Goal: Find specific page/section: Find specific page/section

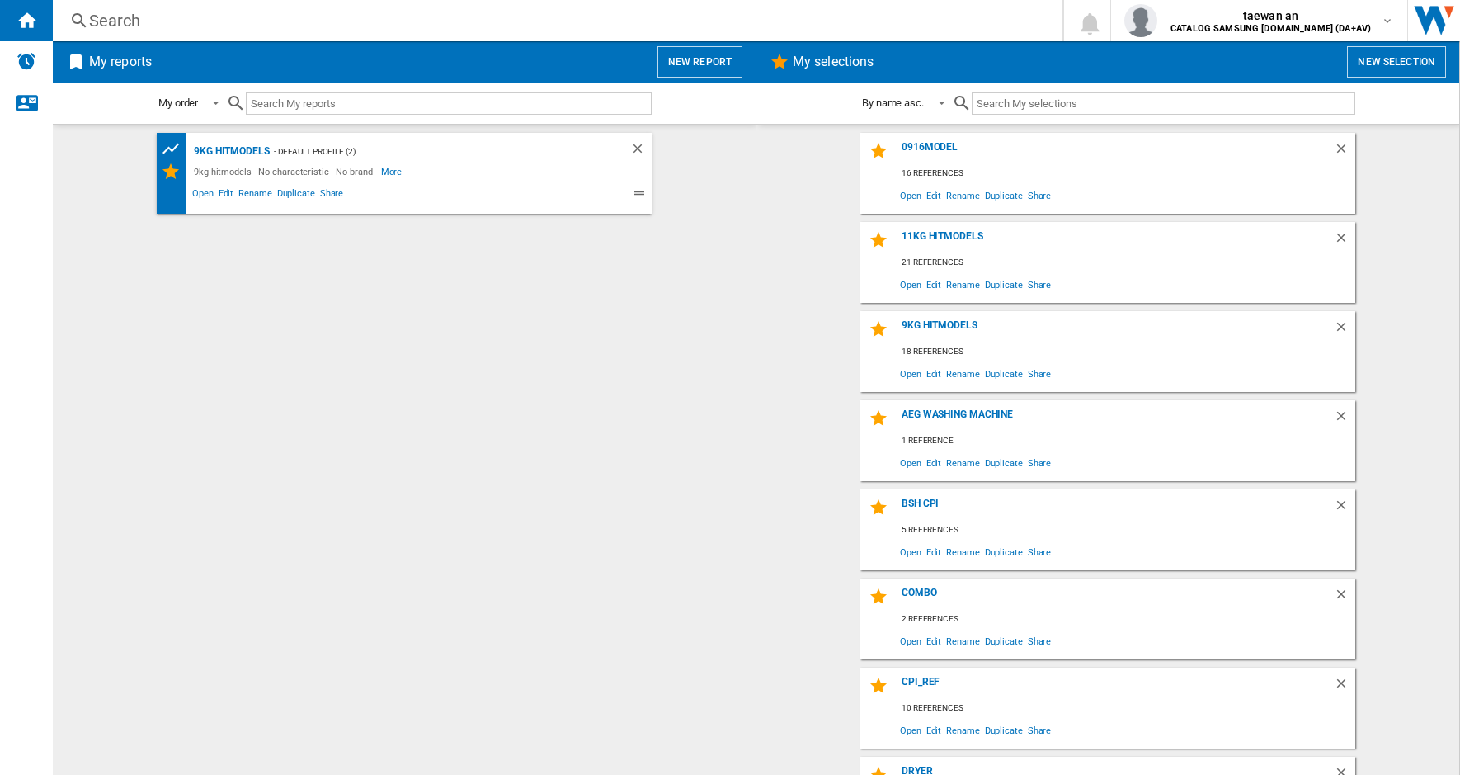
click at [519, 111] on input "text" at bounding box center [449, 103] width 406 height 22
click at [215, 167] on div "9kg hitmodels - No characteristic - No brand" at bounding box center [285, 172] width 191 height 20
click at [360, 97] on input "text" at bounding box center [449, 103] width 406 height 22
paste input "VS15A6031R4/EU"
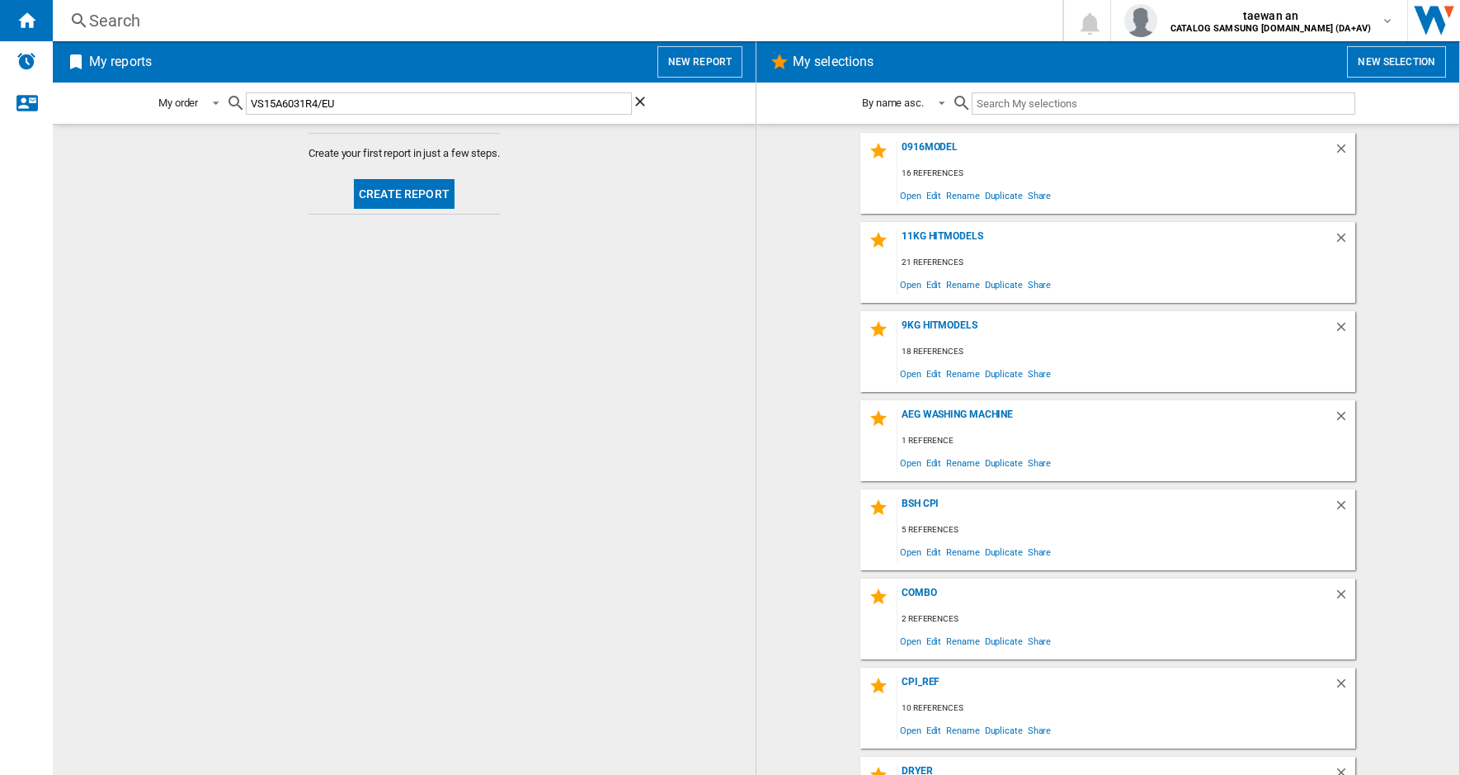
type input "VS15A6031R4/EU"
click at [408, 104] on input "VS15A6031R4/EU" at bounding box center [439, 103] width 386 height 22
click at [238, 101] on md-icon at bounding box center [236, 103] width 20 height 20
click at [75, 22] on ng-md-icon at bounding box center [79, 21] width 20 height 21
click at [151, 21] on div "Search" at bounding box center [554, 20] width 931 height 23
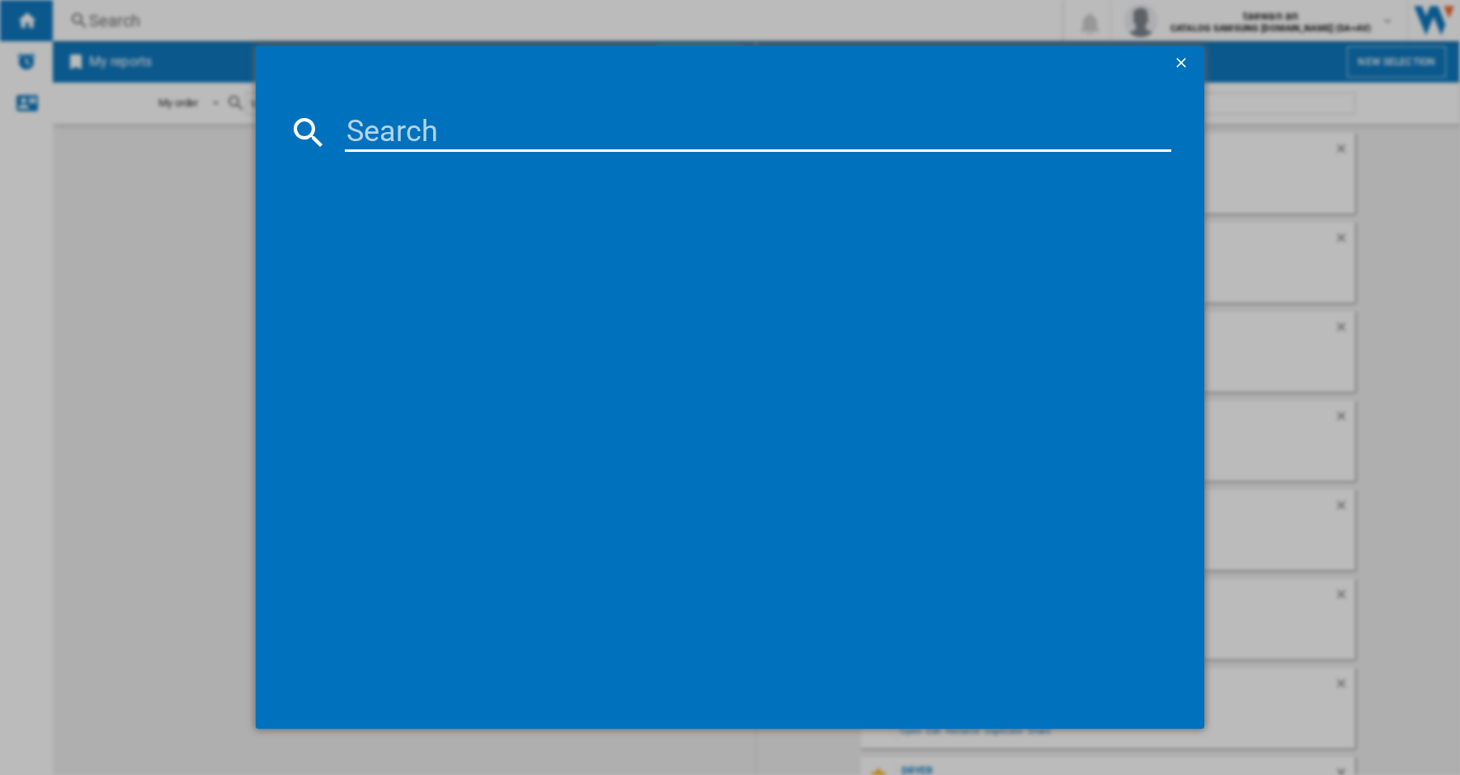
click at [474, 139] on input at bounding box center [758, 132] width 827 height 40
paste input "VS15A6031R4/EU"
type input "VS15A6031R4/EU"
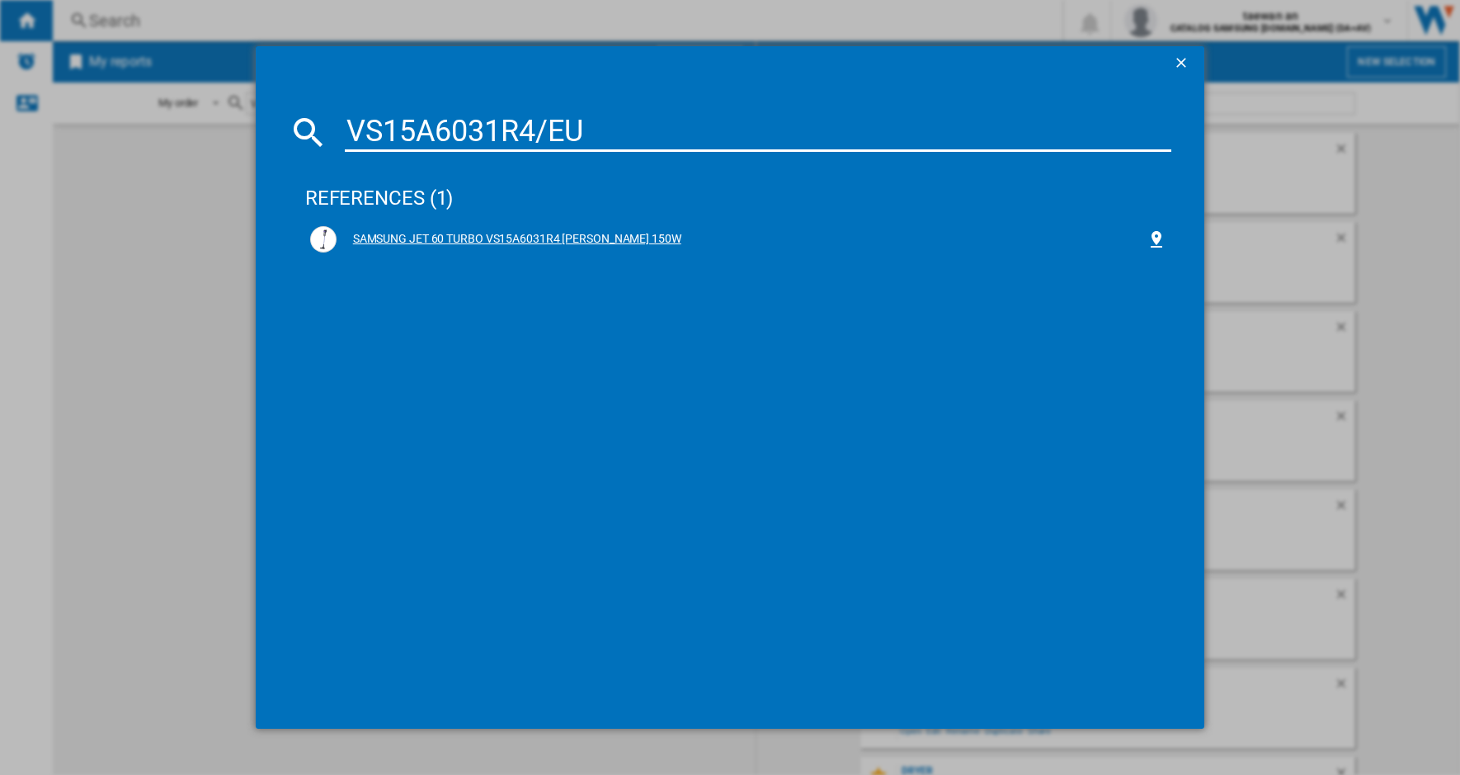
click at [639, 239] on div "SAMSUNG JET 60 TURBO VS15A6031R4 TEAL VIOLET 150W" at bounding box center [742, 239] width 811 height 16
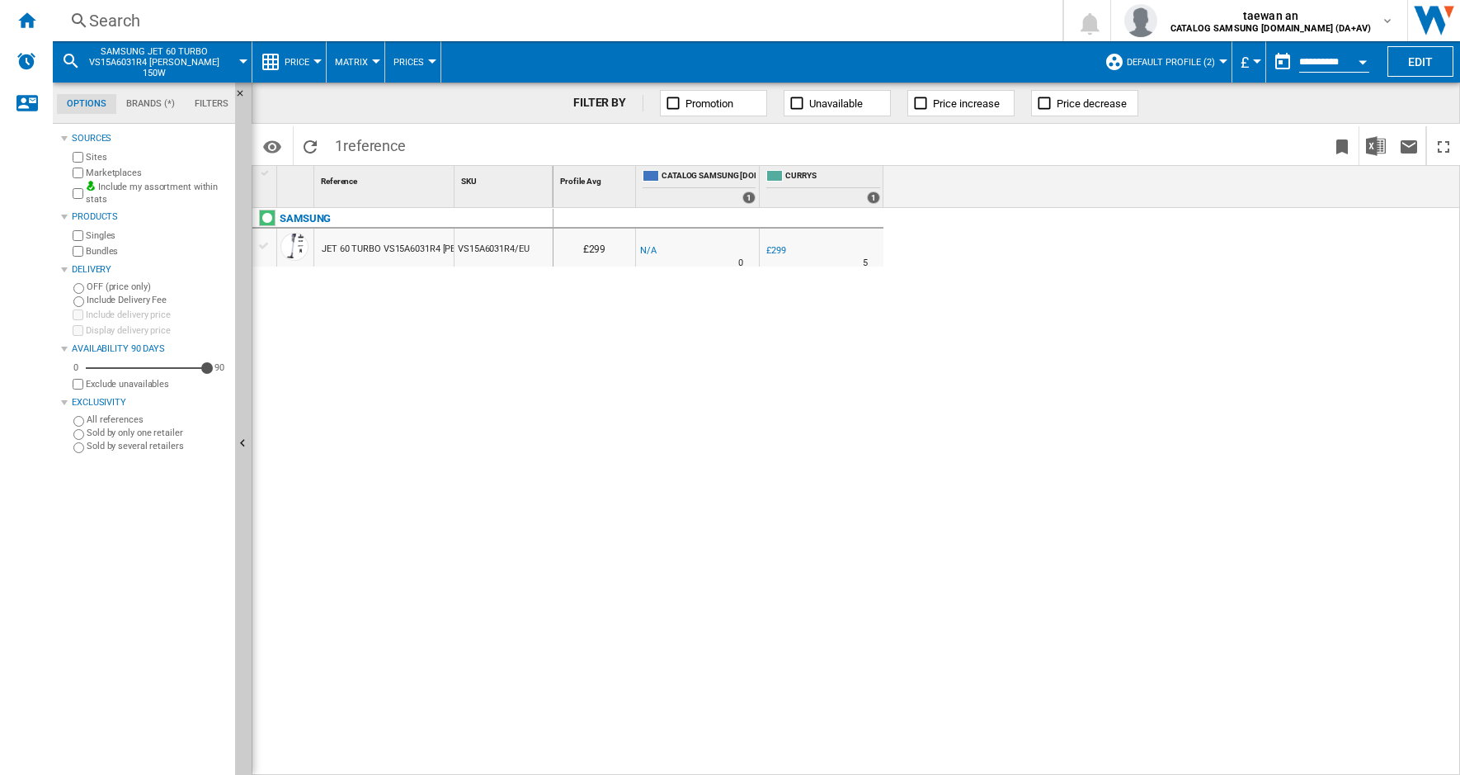
click at [503, 246] on div "VS15A6031R4/EU" at bounding box center [504, 248] width 98 height 38
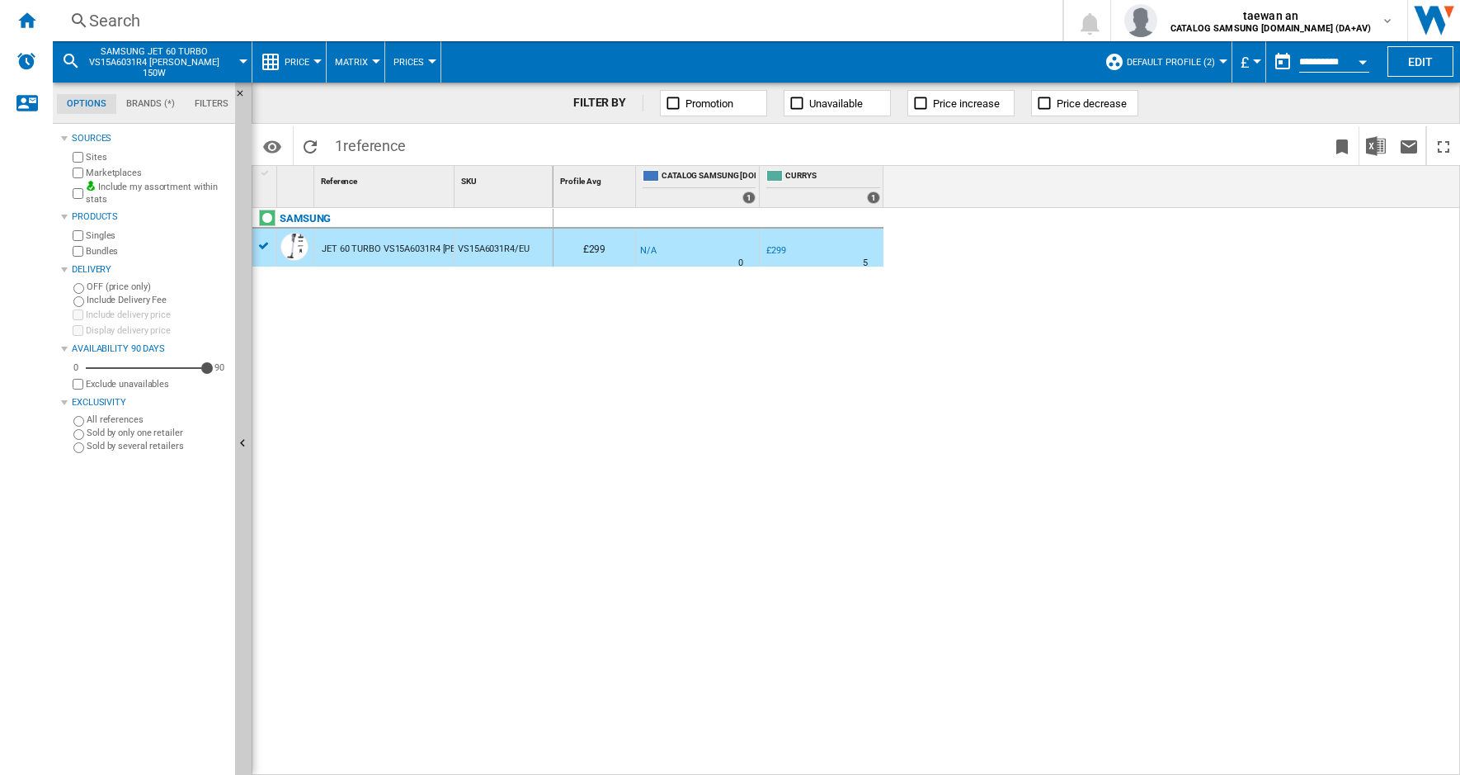
click at [431, 247] on div "JET 60 TURBO VS15A6031R4 TEAL VIOLET 150W" at bounding box center [429, 249] width 215 height 38
click at [350, 245] on div "JET 60 TURBO VS15A6031R4 TEAL VIOLET 150W" at bounding box center [429, 249] width 215 height 38
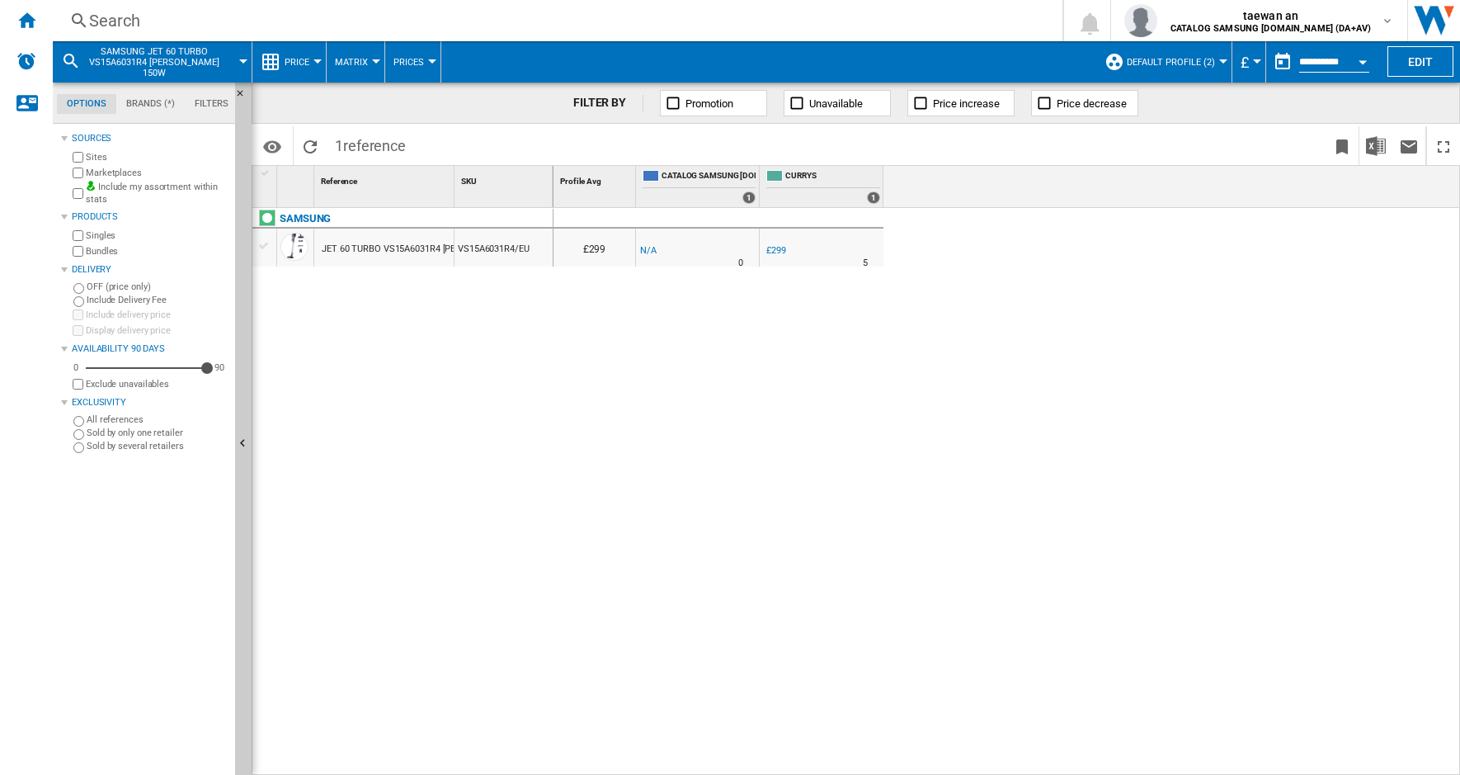
click at [513, 249] on div "VS15A6031R4/EU" at bounding box center [504, 248] width 98 height 38
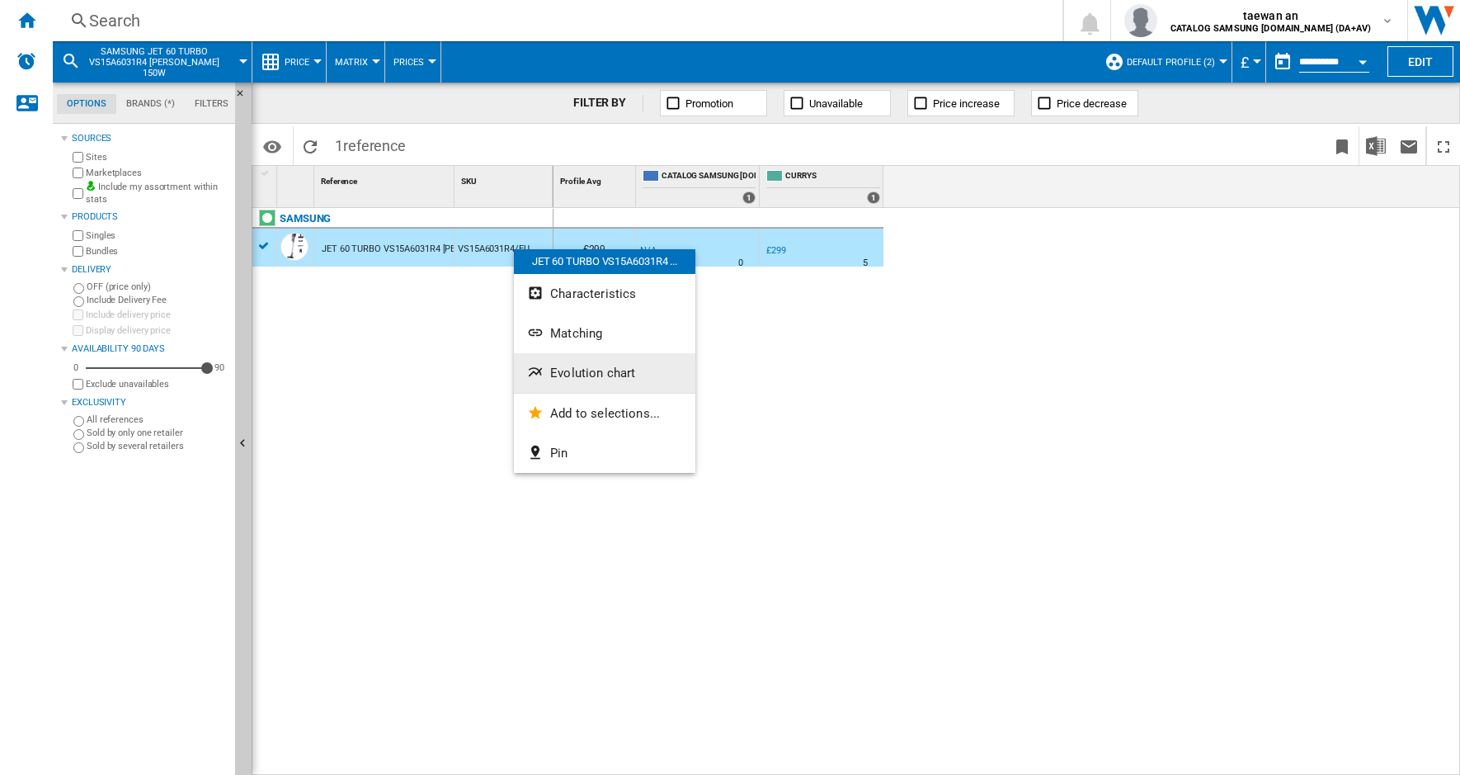
click at [605, 379] on span "Evolution chart" at bounding box center [592, 372] width 85 height 15
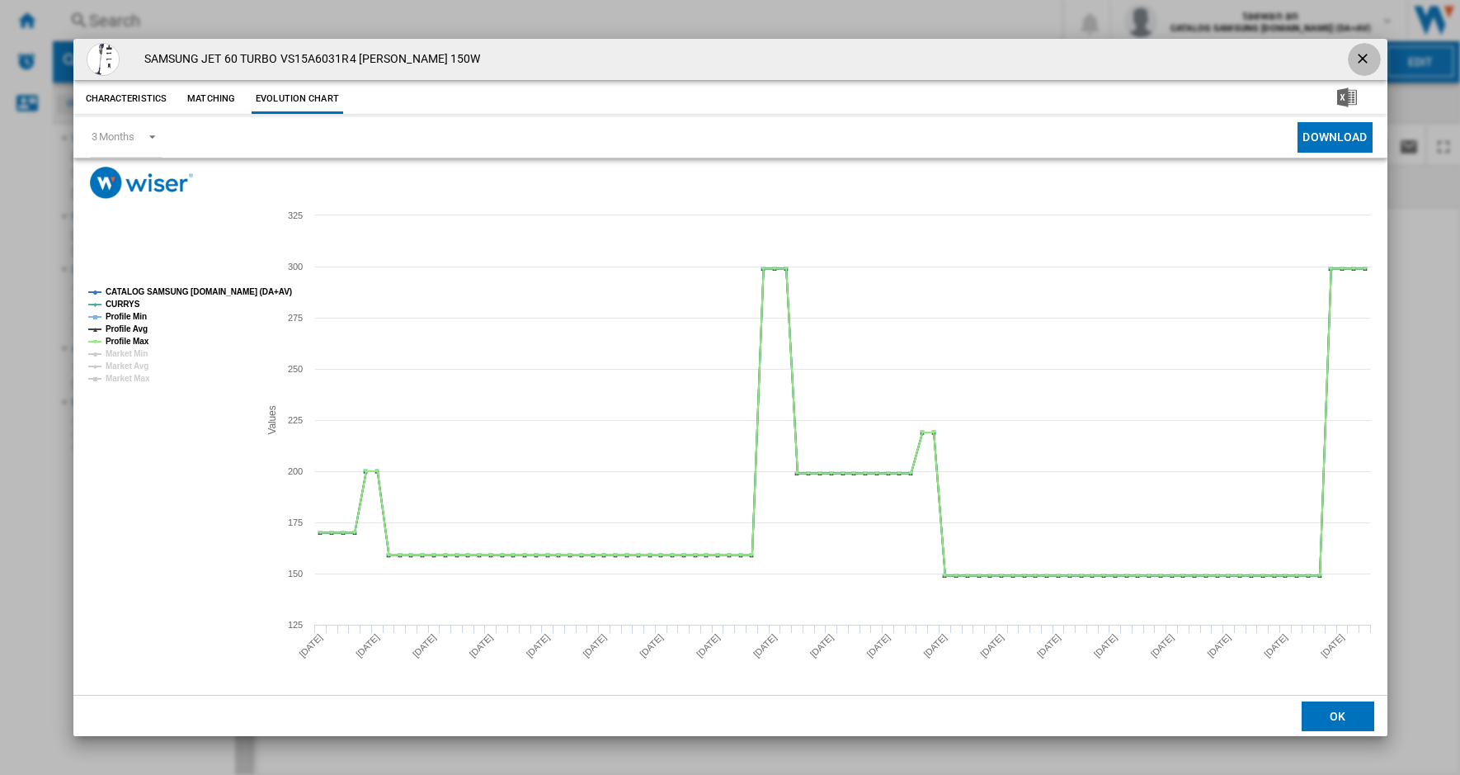
click at [1369, 62] on ng-md-icon "getI18NText('BUTTONS.CLOSE_DIALOG')" at bounding box center [1365, 60] width 20 height 20
